Goal: Information Seeking & Learning: Learn about a topic

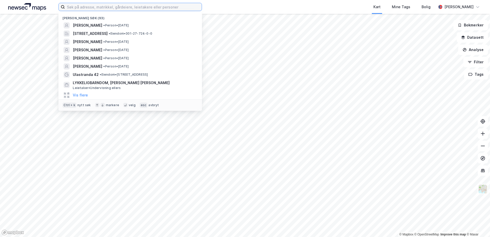
click at [148, 7] on input at bounding box center [133, 7] width 137 height 8
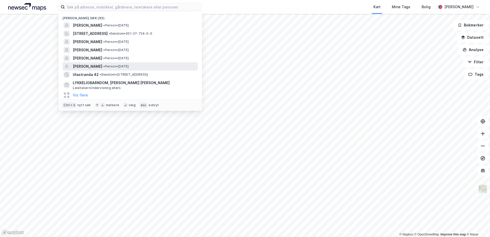
click at [87, 66] on span "[PERSON_NAME]" at bounding box center [88, 66] width 30 height 6
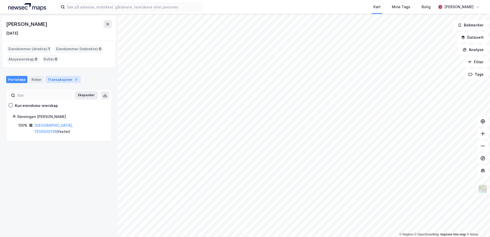
click at [57, 79] on div "Transaksjoner 3" at bounding box center [63, 79] width 35 height 7
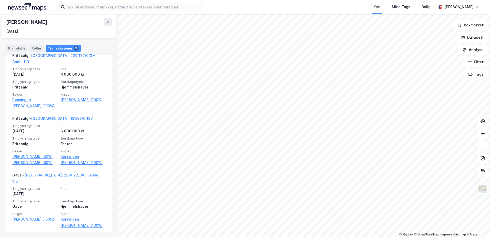
scroll to position [122, 0]
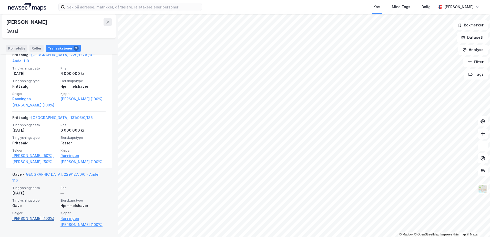
click at [29, 220] on link "[PERSON_NAME] (100%)" at bounding box center [34, 218] width 45 height 6
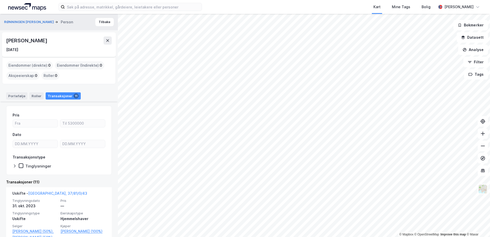
click at [59, 95] on div "Transaksjoner 11" at bounding box center [63, 95] width 35 height 7
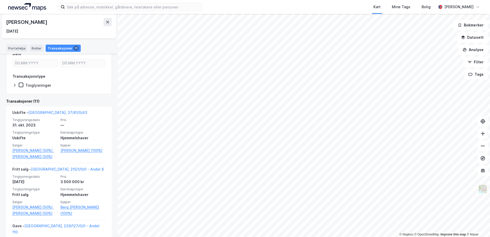
scroll to position [82, 0]
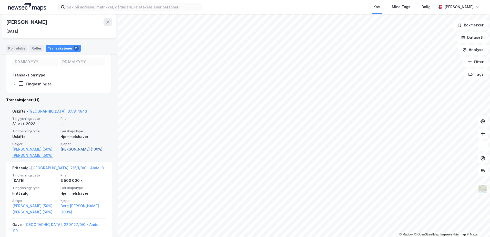
click at [87, 148] on link "[PERSON_NAME] (100%)" at bounding box center [83, 149] width 45 height 6
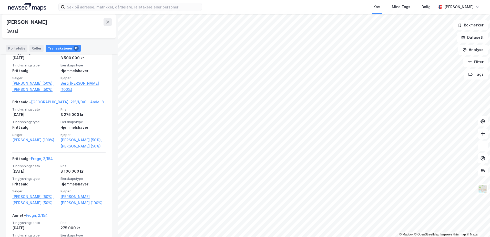
scroll to position [205, 0]
